Goal: Task Accomplishment & Management: Use online tool/utility

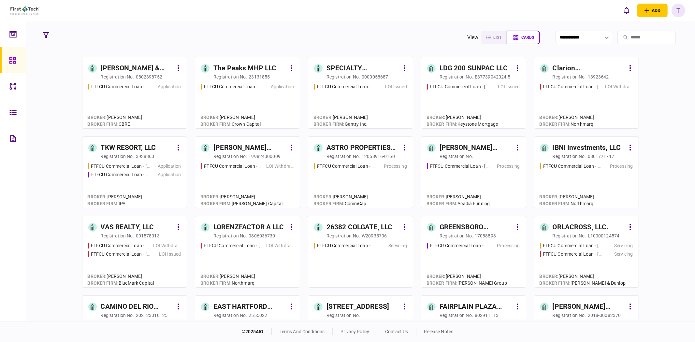
click at [19, 116] on div at bounding box center [14, 112] width 10 height 26
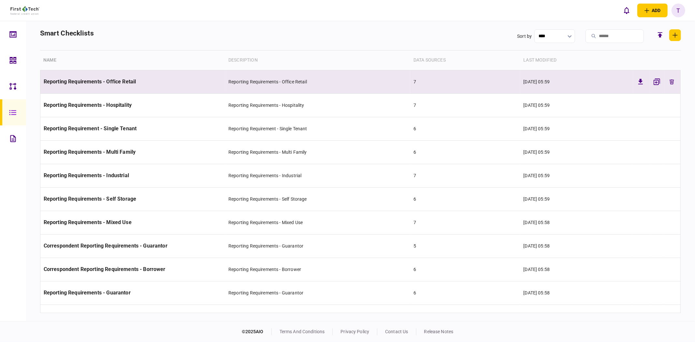
click at [341, 80] on td "Reporting Requirements - Office Retail" at bounding box center [317, 81] width 185 height 23
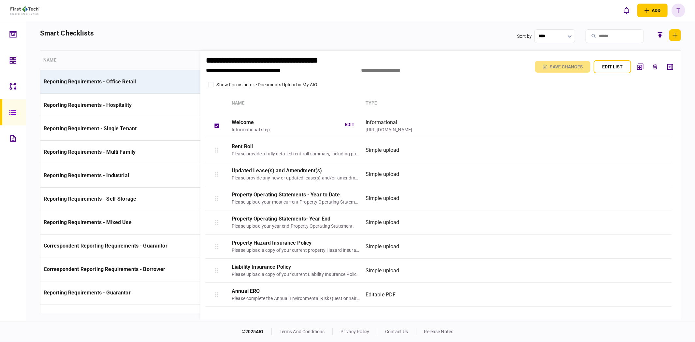
click at [415, 132] on div "[URL][DOMAIN_NAME]" at bounding box center [489, 130] width 247 height 7
click at [436, 129] on div "[URL][DOMAIN_NAME]" at bounding box center [489, 130] width 247 height 7
click at [352, 126] on button "edit" at bounding box center [350, 125] width 20 height 12
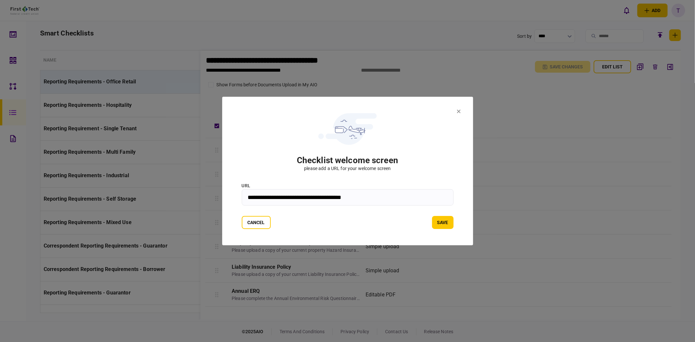
drag, startPoint x: 373, startPoint y: 197, endPoint x: 245, endPoint y: 198, distance: 127.5
click at [245, 198] on input "**********" at bounding box center [348, 197] width 212 height 16
